Goal: Information Seeking & Learning: Understand process/instructions

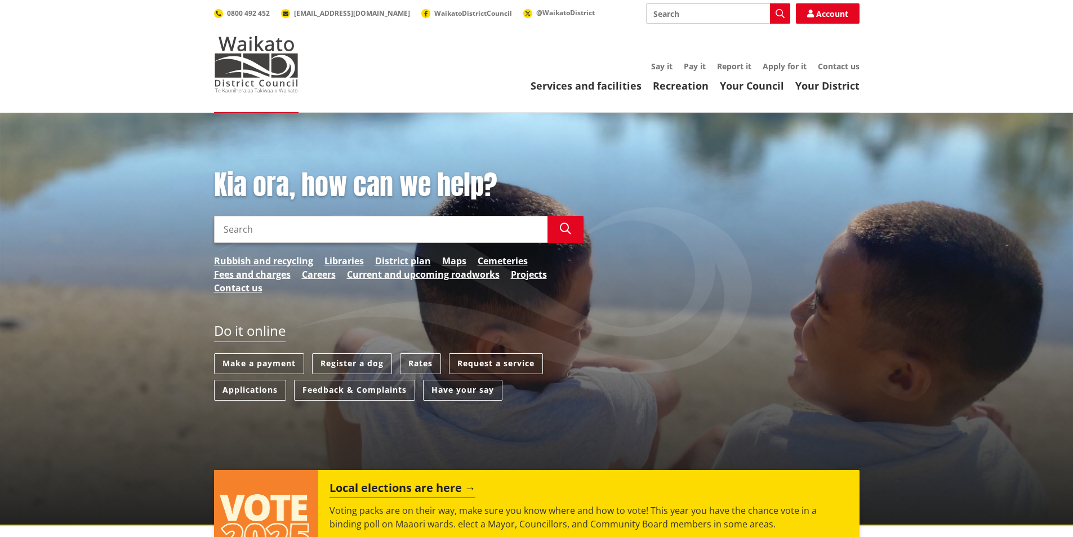
click at [246, 228] on input "Search" at bounding box center [380, 229] width 333 height 27
type input "inspections"
click at [563, 228] on icon "button" at bounding box center [565, 228] width 11 height 11
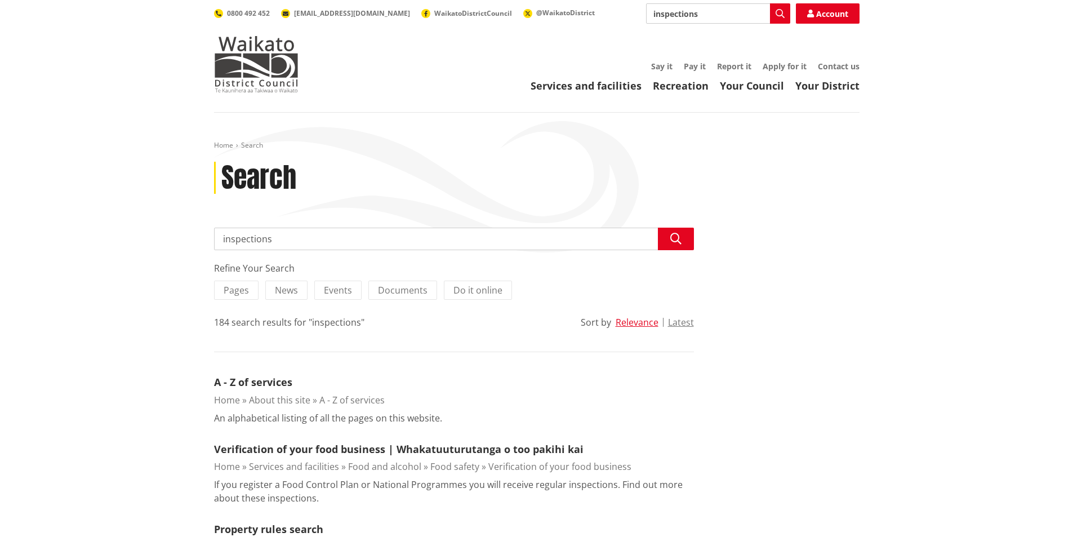
click at [220, 238] on input "inspections" at bounding box center [454, 238] width 480 height 23
type input "building inspections"
click at [676, 233] on icon "button" at bounding box center [675, 238] width 11 height 11
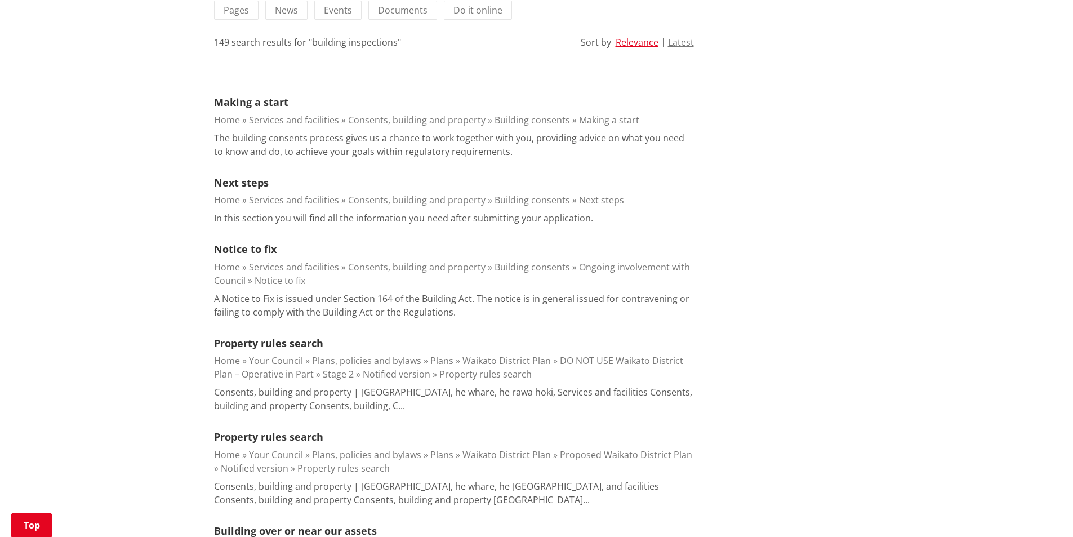
scroll to position [225, 0]
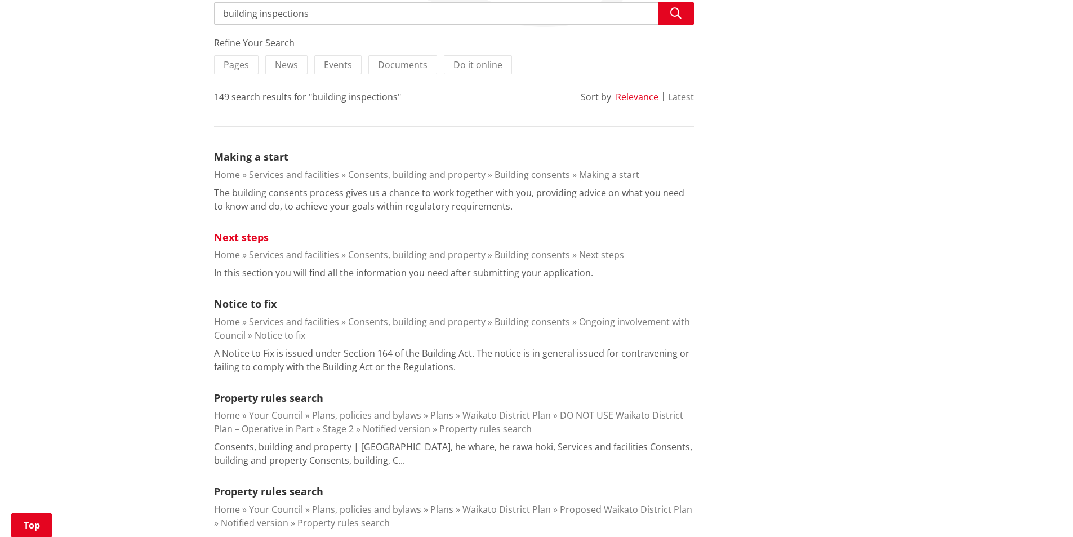
click at [242, 239] on link "Next steps" at bounding box center [241, 237] width 55 height 14
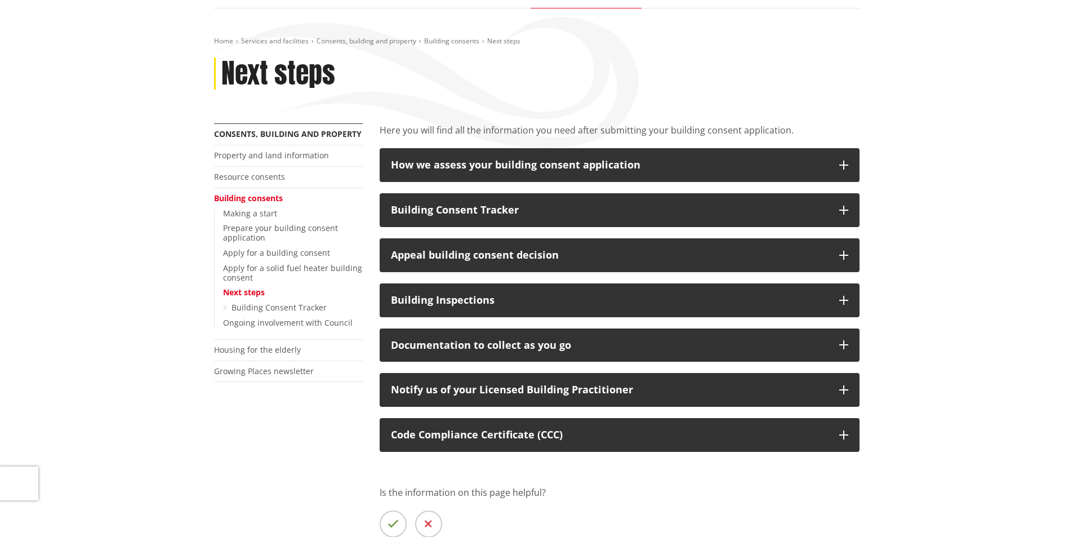
scroll to position [113, 0]
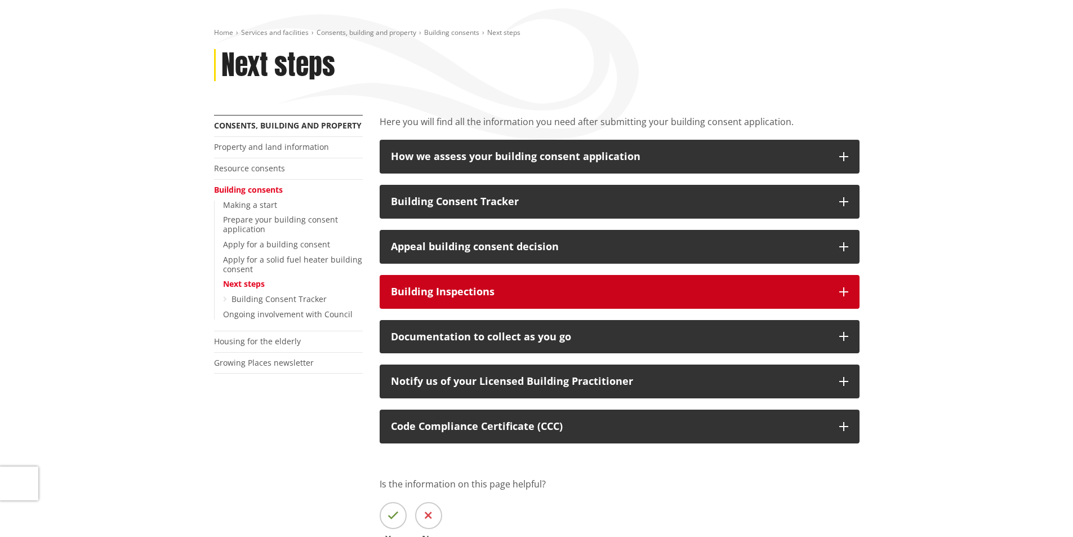
click at [840, 288] on icon "button" at bounding box center [843, 291] width 9 height 9
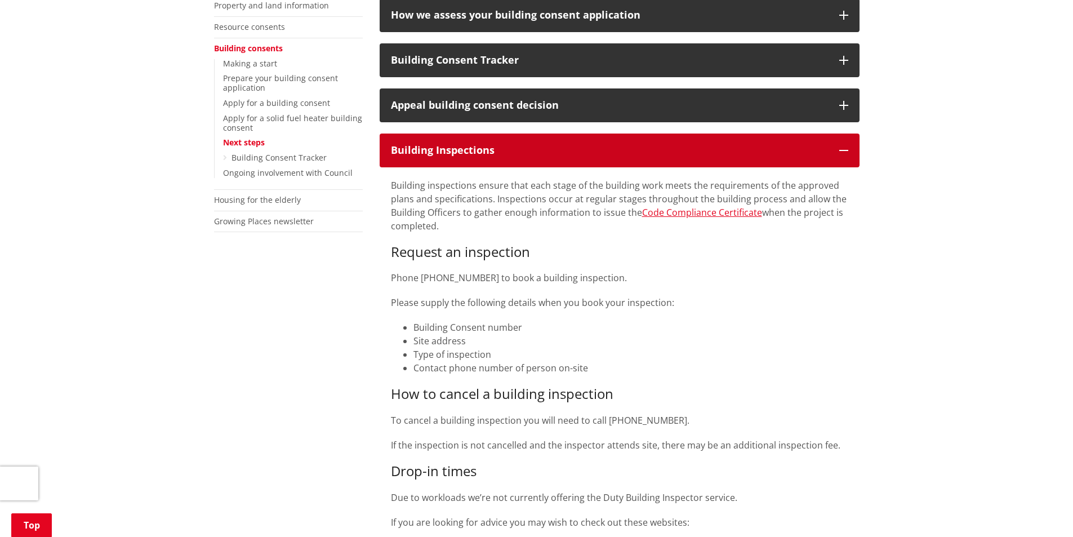
scroll to position [282, 0]
